Goal: Task Accomplishment & Management: Complete application form

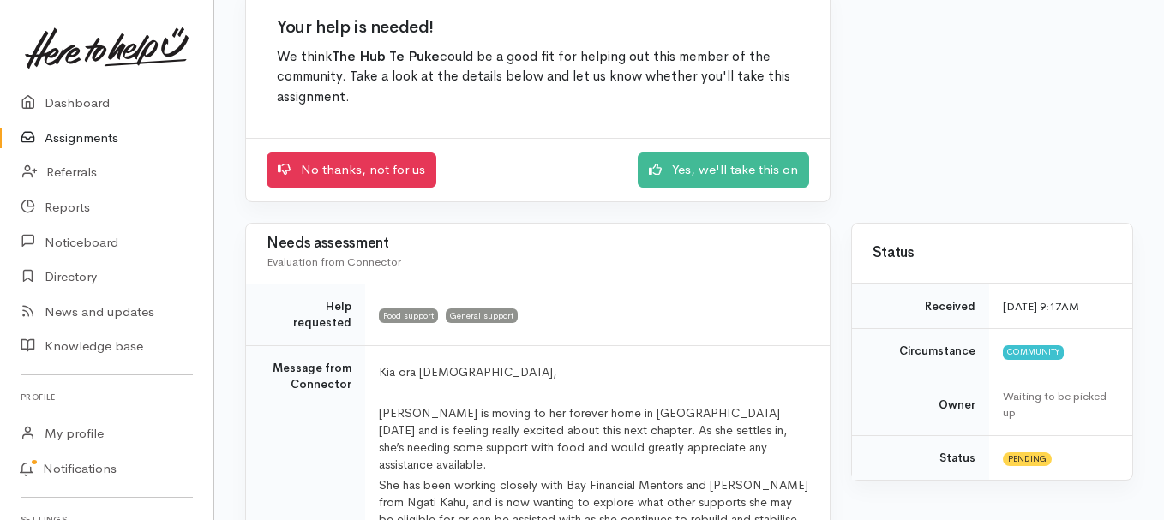
scroll to position [171, 0]
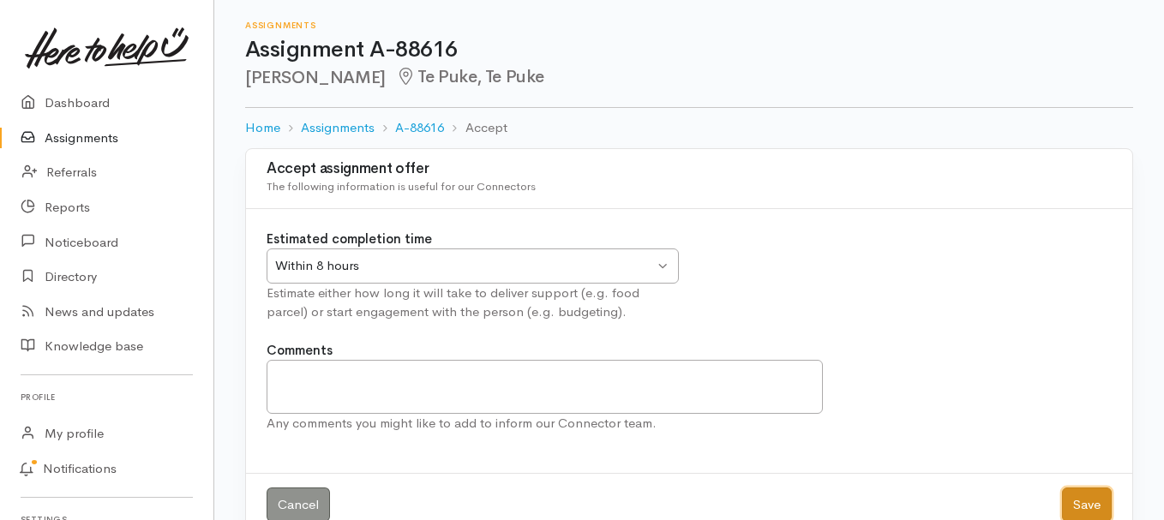
click at [1092, 507] on button "Save" at bounding box center [1087, 505] width 50 height 35
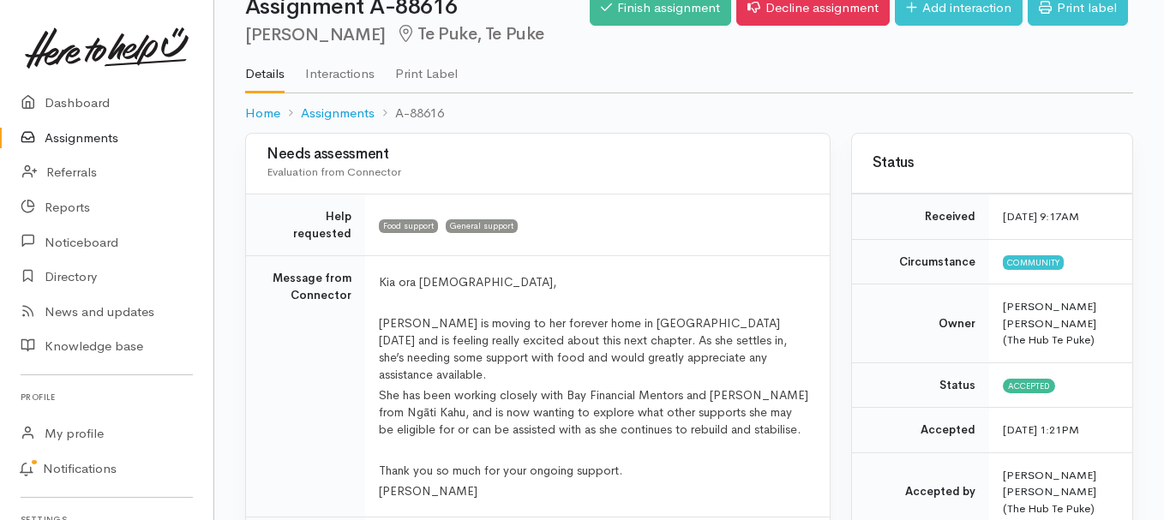
scroll to position [43, 0]
drag, startPoint x: 780, startPoint y: 238, endPoint x: 826, endPoint y: 233, distance: 46.6
click at [826, 233] on td "Food support General support" at bounding box center [597, 226] width 464 height 62
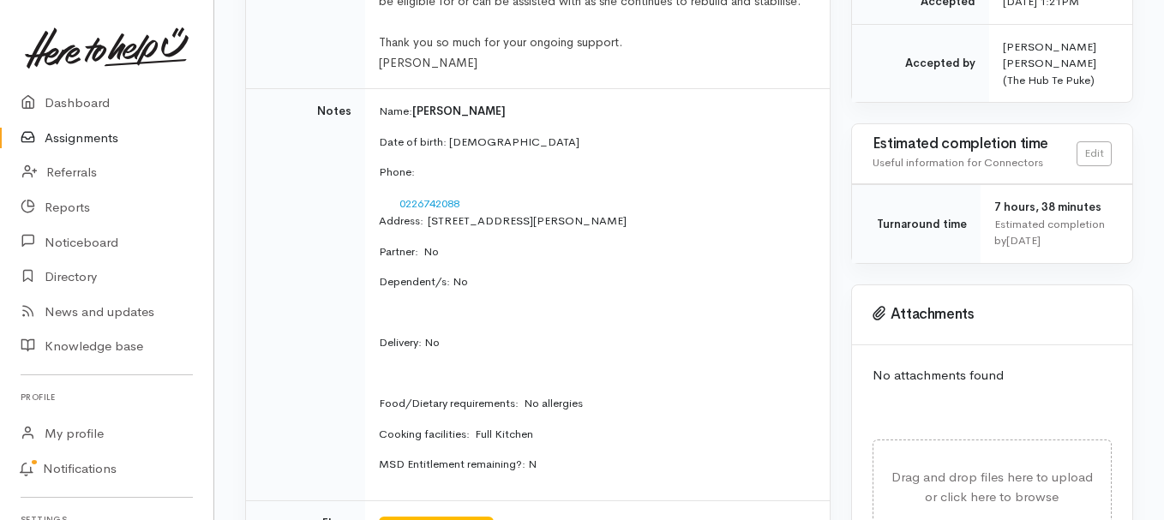
scroll to position [214, 0]
